Goal: Task Accomplishment & Management: Complete application form

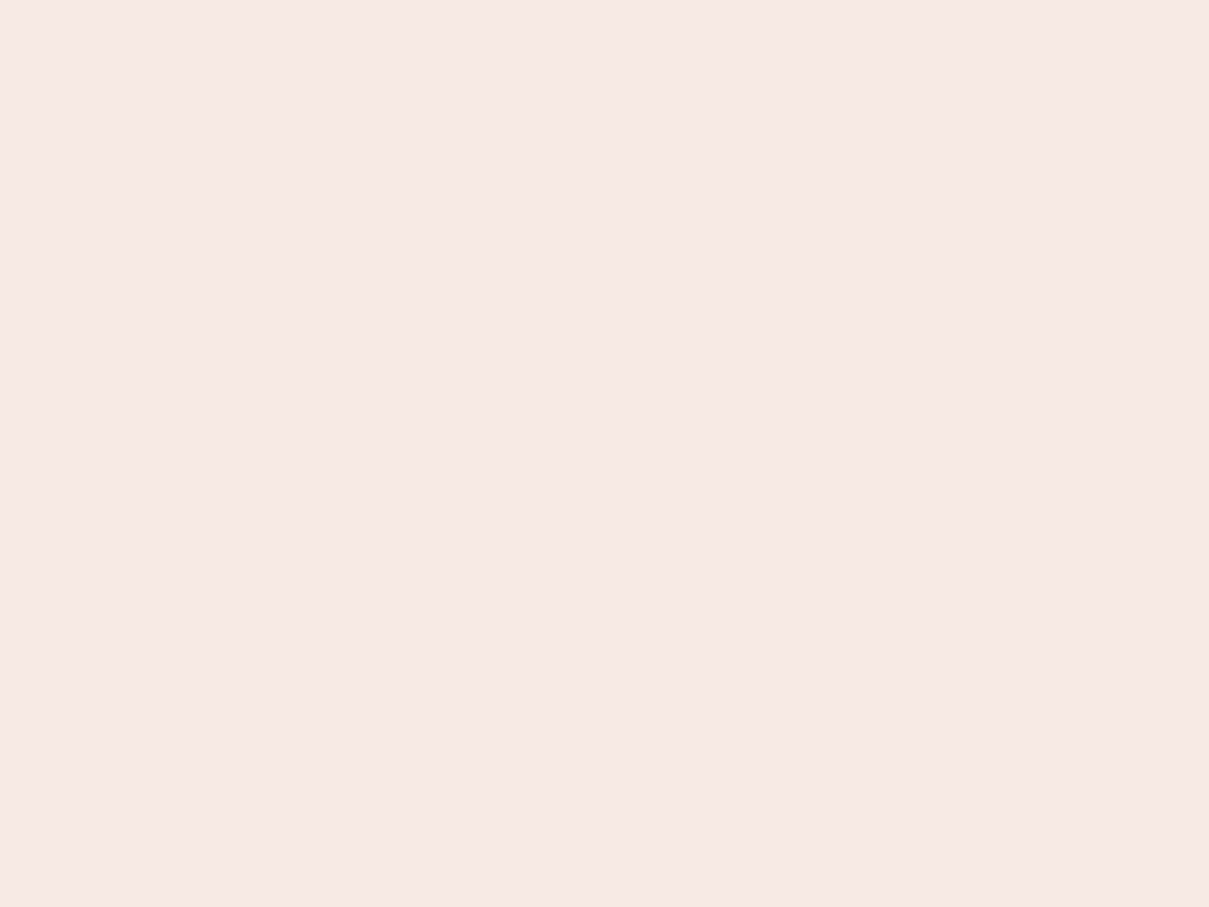
click at [605, 454] on nb-app "Almost there Thank you for registering for Newbook. Your account is under revie…" at bounding box center [604, 453] width 1209 height 907
click at [605, 0] on nb-app "Almost there Thank you for registering for Newbook. Your account is under revie…" at bounding box center [604, 453] width 1209 height 907
click at [646, 0] on nb-app "Almost there Thank you for registering for Newbook. Your account is under revie…" at bounding box center [604, 453] width 1209 height 907
click at [605, 454] on nb-app "Almost there Thank you for registering for Newbook. Your account is under revie…" at bounding box center [604, 453] width 1209 height 907
click at [605, 0] on nb-app "Almost there Thank you for registering for Newbook. Your account is under revie…" at bounding box center [604, 453] width 1209 height 907
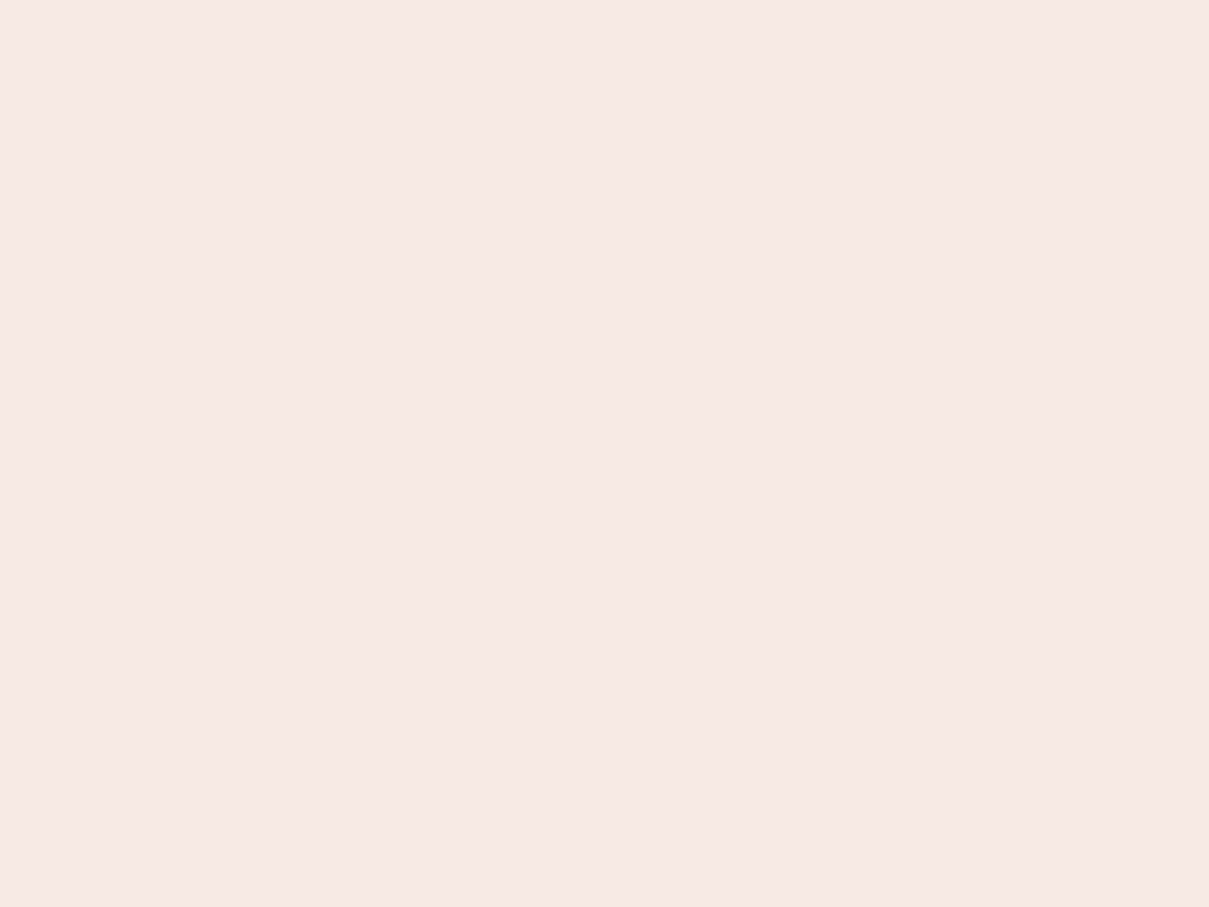
click at [422, 0] on nb-app "Almost there Thank you for registering for Newbook. Your account is under revie…" at bounding box center [604, 453] width 1209 height 907
click at [605, 454] on nb-app "Almost there Thank you for registering for Newbook. Your account is under revie…" at bounding box center [604, 453] width 1209 height 907
click at [605, 0] on nb-app "Almost there Thank you for registering for Newbook. Your account is under revie…" at bounding box center [604, 453] width 1209 height 907
click at [422, 0] on nb-app "Almost there Thank you for registering for Newbook. Your account is under revie…" at bounding box center [604, 453] width 1209 height 907
click at [605, 454] on nb-app "Almost there Thank you for registering for Newbook. Your account is under revie…" at bounding box center [604, 453] width 1209 height 907
